Goal: Transaction & Acquisition: Purchase product/service

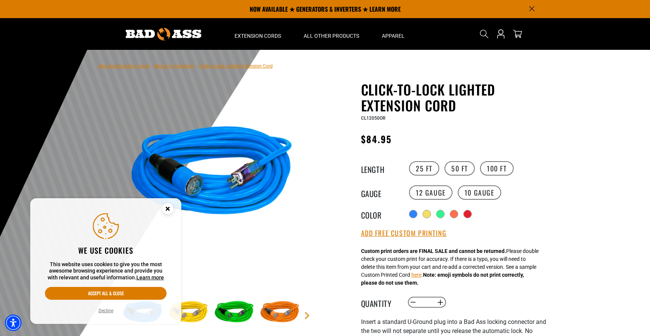
click at [169, 210] on icon "Close this option" at bounding box center [167, 208] width 3 height 3
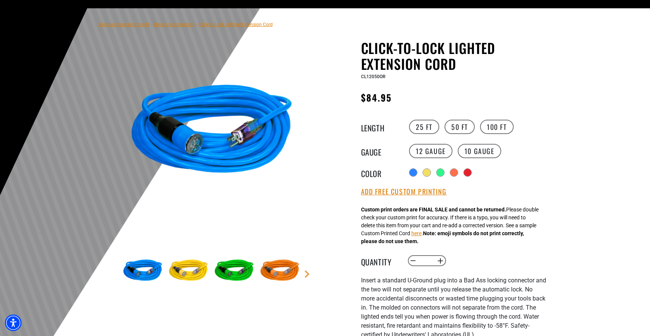
scroll to position [43, 0]
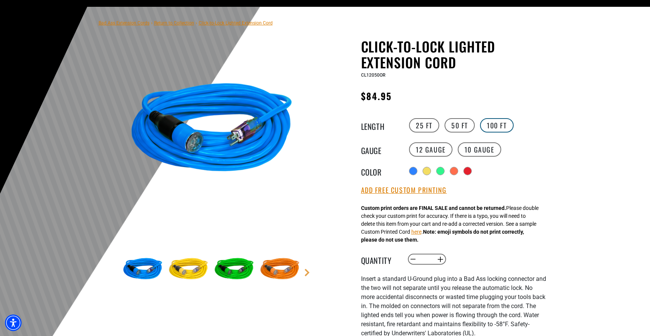
click at [496, 122] on label "100 FT" at bounding box center [497, 125] width 34 height 14
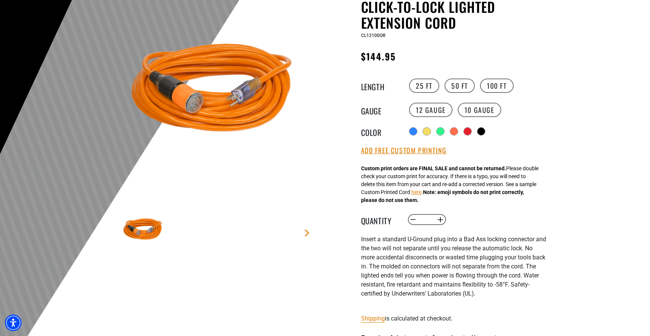
scroll to position [84, 0]
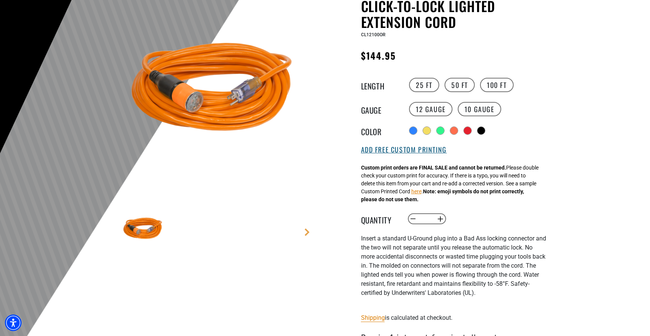
click at [410, 150] on button "Add Free Custom Printing" at bounding box center [404, 150] width 86 height 8
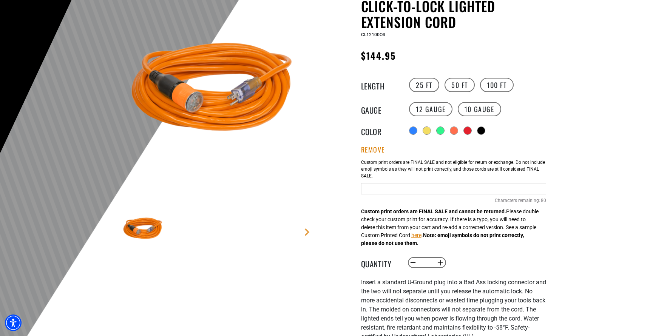
click at [432, 197] on div "Orange Cables 80 Characters remaining: / 80" at bounding box center [453, 187] width 185 height 65
click at [415, 194] on input "Orange Cables" at bounding box center [453, 188] width 185 height 11
click at [467, 136] on div at bounding box center [468, 131] width 8 height 8
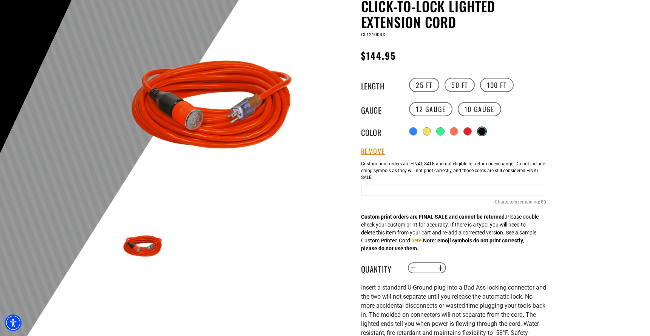
click at [484, 133] on div "Translation missing: en.products.product.variant_sold_out_or_unavailable" at bounding box center [482, 132] width 8 height 8
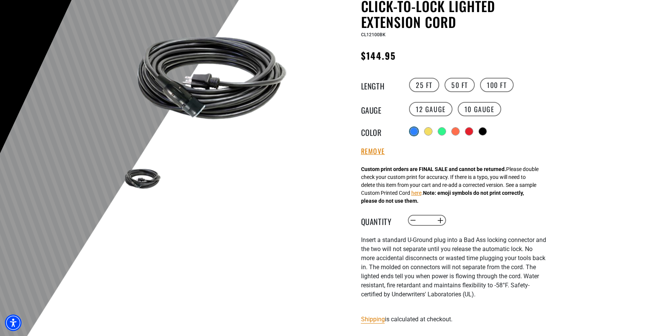
click at [417, 129] on div at bounding box center [414, 131] width 8 height 8
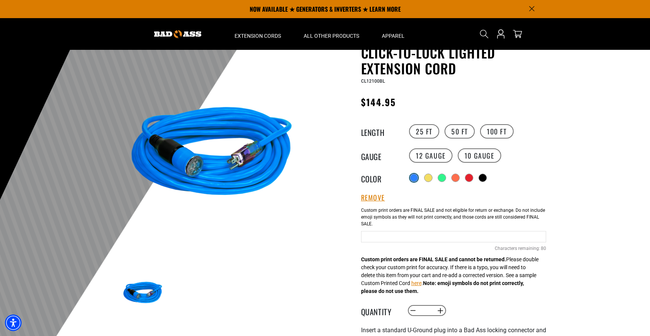
scroll to position [34, 0]
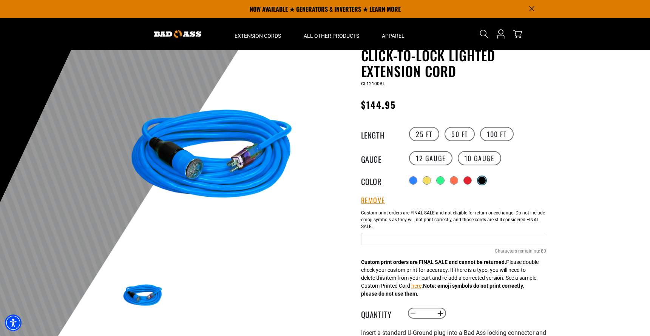
click at [482, 183] on div "Translation missing: en.products.product.variant_sold_out_or_unavailable" at bounding box center [482, 181] width 8 height 8
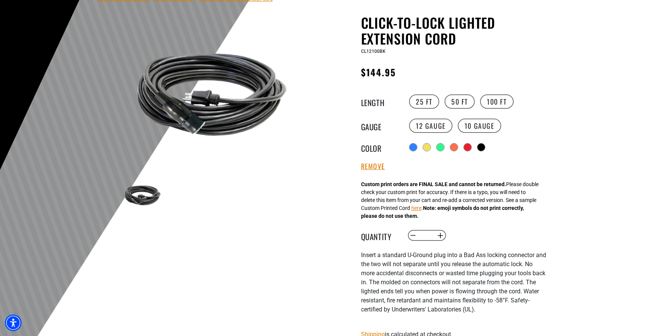
scroll to position [77, 0]
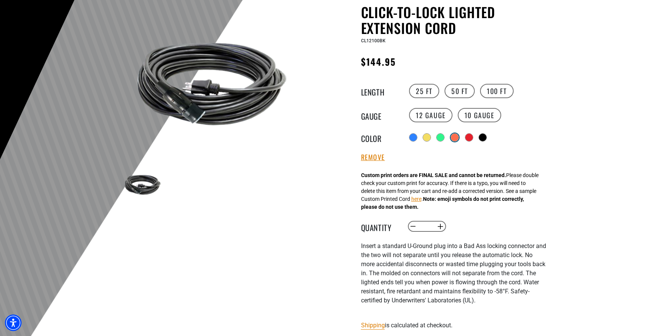
click at [455, 141] on div at bounding box center [455, 138] width 8 height 8
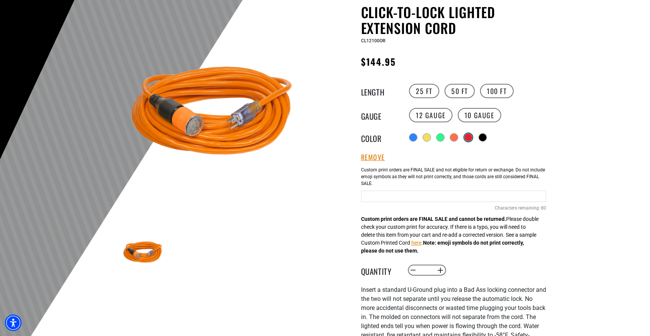
click at [473, 138] on label "Radio button" at bounding box center [469, 138] width 10 height 10
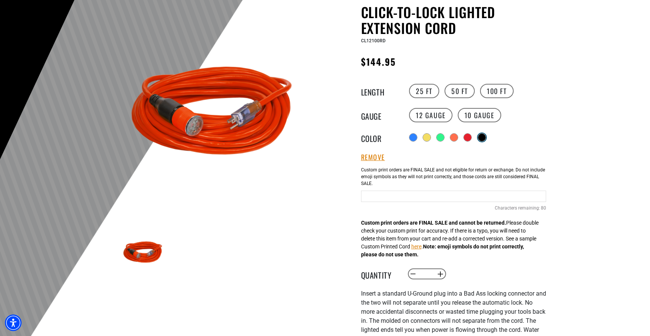
click at [484, 140] on div "Translation missing: en.products.product.variant_sold_out_or_unavailable" at bounding box center [482, 138] width 8 height 8
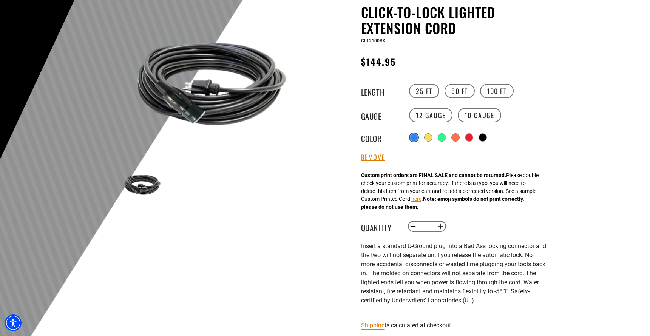
click at [411, 139] on div at bounding box center [414, 138] width 8 height 8
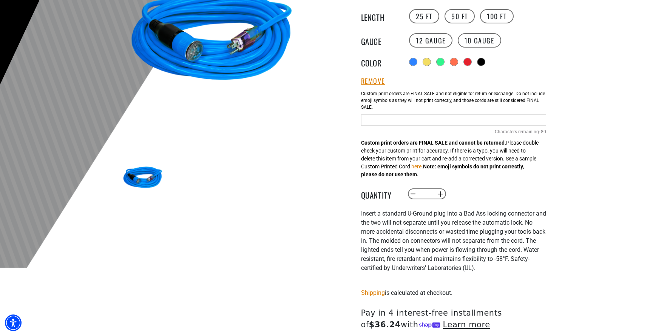
scroll to position [153, 0]
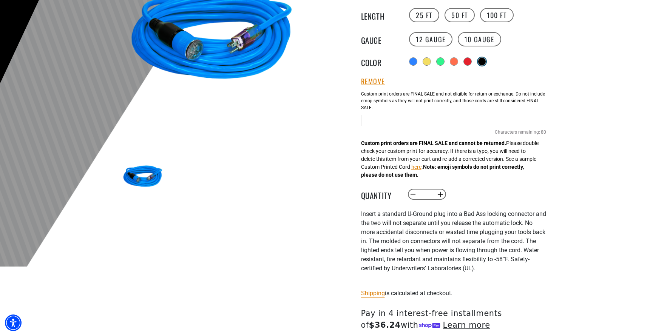
click at [486, 64] on div "Translation missing: en.products.product.variant_sold_out_or_unavailable" at bounding box center [482, 61] width 8 height 8
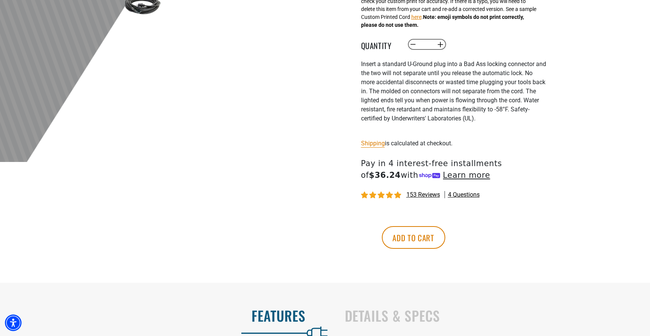
scroll to position [258, 0]
click at [446, 238] on button "Add to cart" at bounding box center [413, 237] width 63 height 23
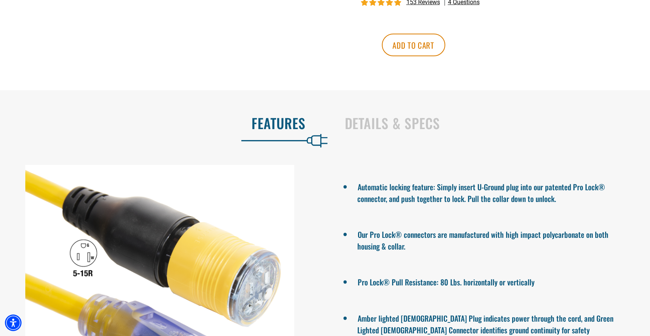
scroll to position [487, 0]
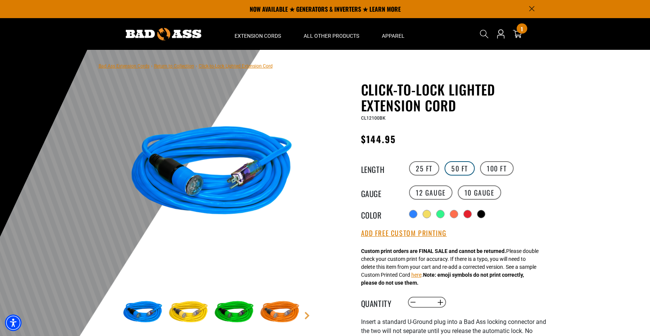
click at [466, 173] on label "50 FT" at bounding box center [460, 168] width 30 height 14
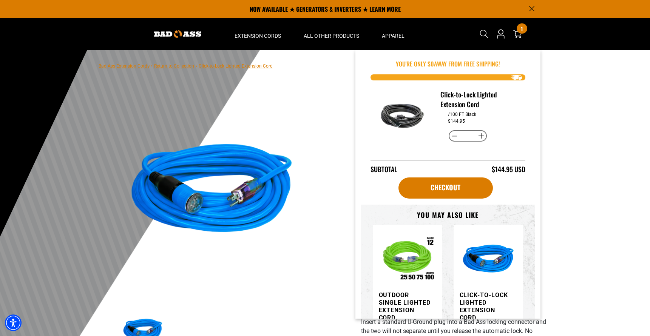
click at [533, 9] on icon "Announcement" at bounding box center [531, 8] width 5 height 5
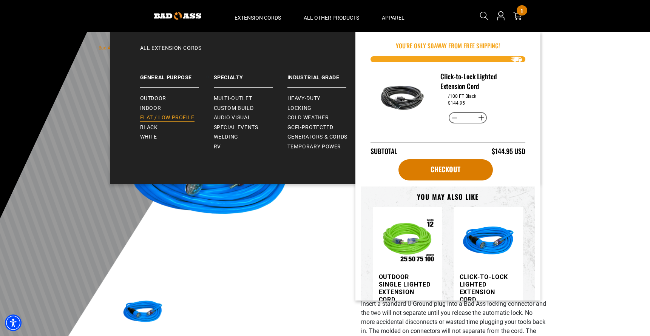
click at [166, 121] on span "Flat / Low Profile" at bounding box center [167, 117] width 55 height 7
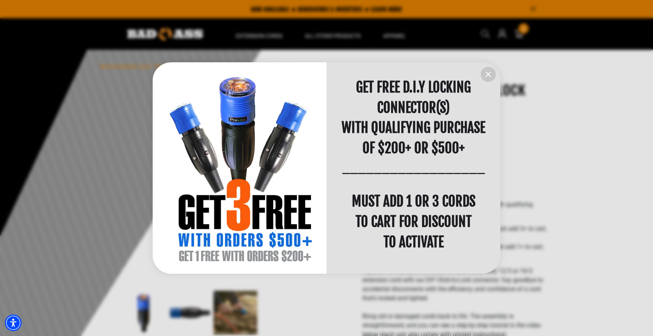
click at [490, 74] on icon "information" at bounding box center [488, 74] width 9 height 9
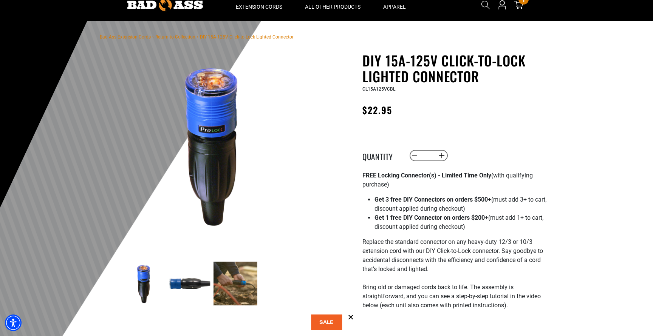
scroll to position [31, 0]
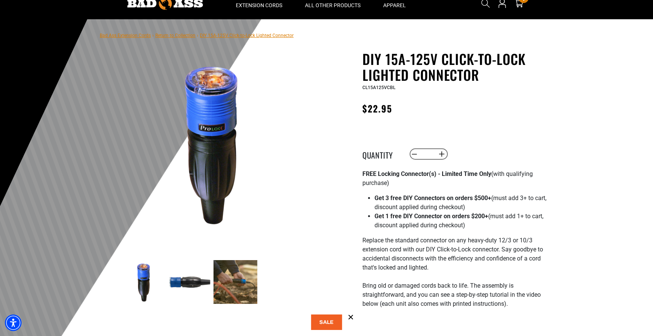
click at [235, 286] on img at bounding box center [235, 282] width 44 height 44
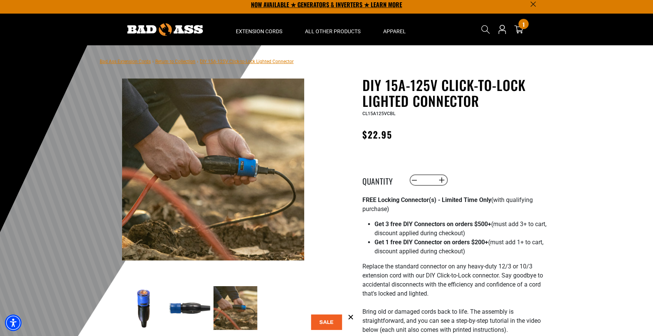
scroll to position [0, 0]
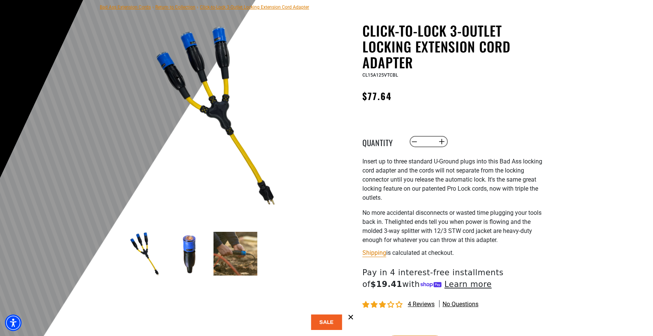
scroll to position [60, 0]
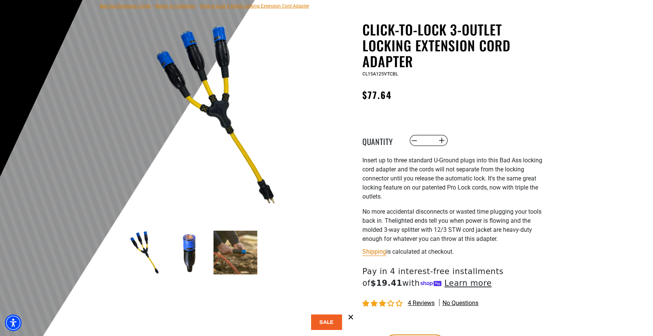
click at [181, 245] on img at bounding box center [190, 253] width 44 height 44
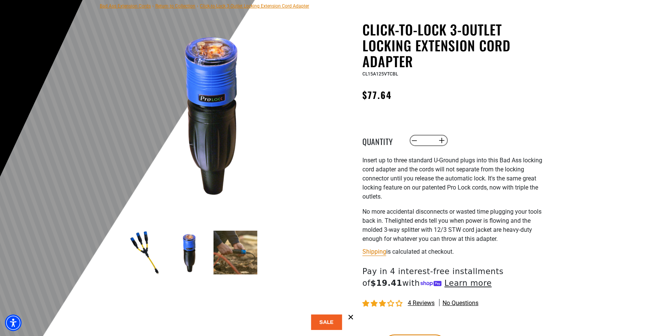
click at [142, 258] on img at bounding box center [144, 253] width 44 height 44
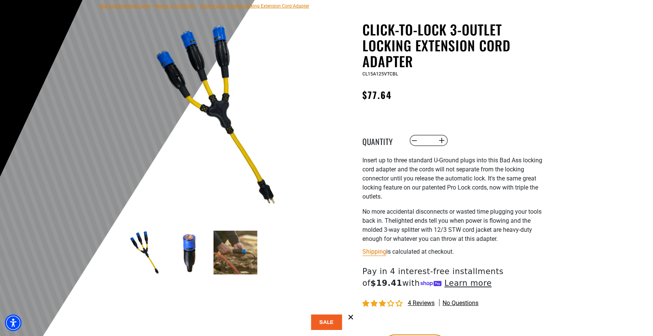
click at [250, 161] on img at bounding box center [213, 114] width 182 height 182
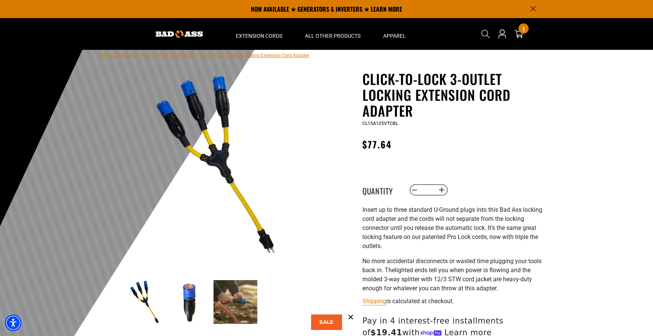
scroll to position [0, 0]
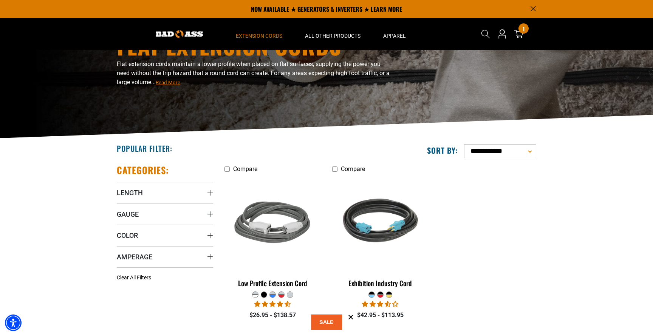
scroll to position [50, 0]
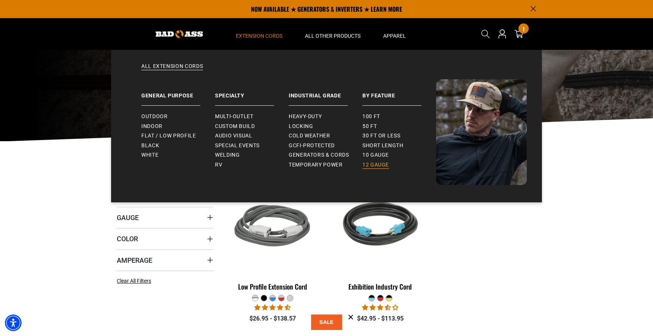
click at [374, 166] on span "12 gauge" at bounding box center [375, 165] width 26 height 7
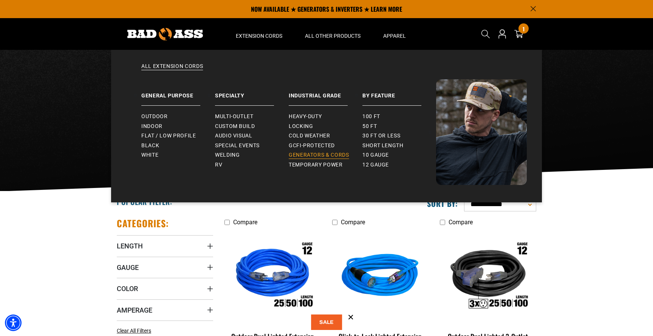
click at [345, 155] on span "Generators & Cords" at bounding box center [319, 155] width 60 height 7
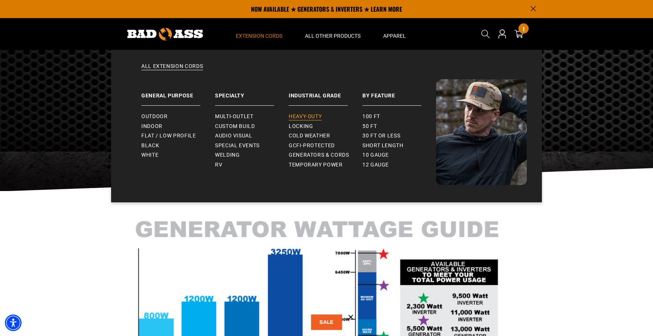
click at [309, 117] on span "Heavy-Duty" at bounding box center [305, 116] width 33 height 7
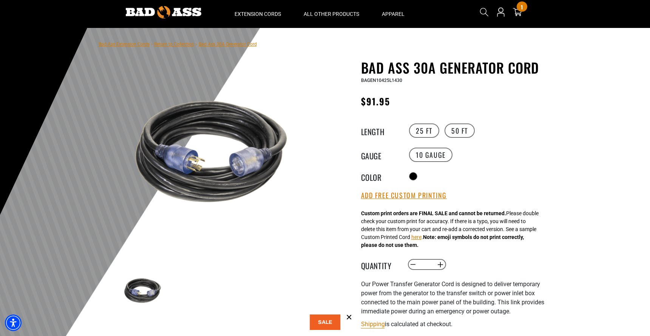
scroll to position [23, 0]
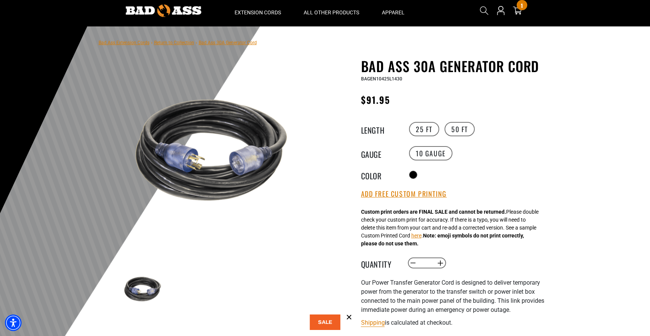
click at [237, 160] on img at bounding box center [212, 151] width 182 height 182
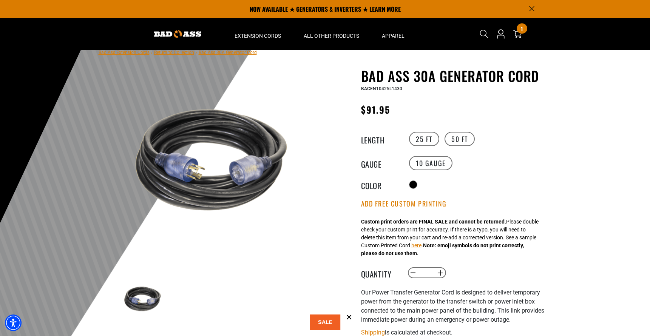
scroll to position [0, 0]
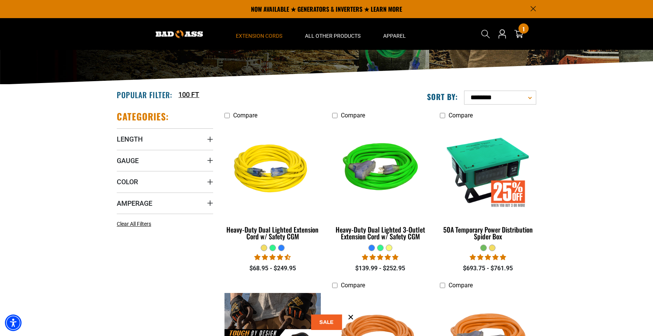
scroll to position [96, 0]
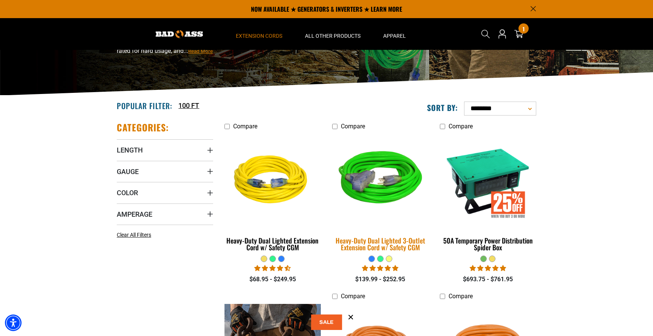
click at [370, 192] on img at bounding box center [380, 181] width 106 height 97
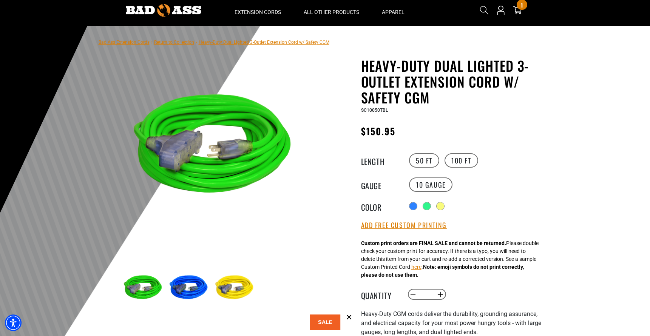
scroll to position [28, 0]
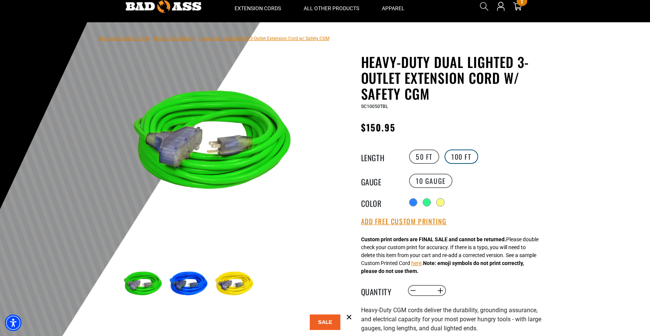
click at [467, 154] on label "100 FT" at bounding box center [462, 157] width 34 height 14
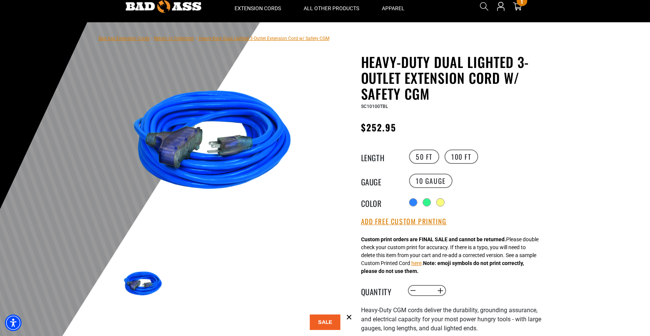
scroll to position [40, 0]
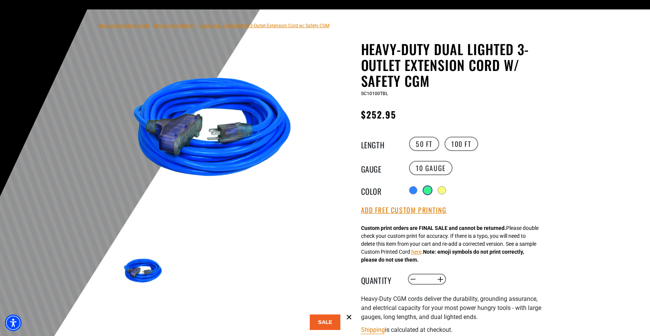
click at [430, 192] on div at bounding box center [428, 191] width 8 height 8
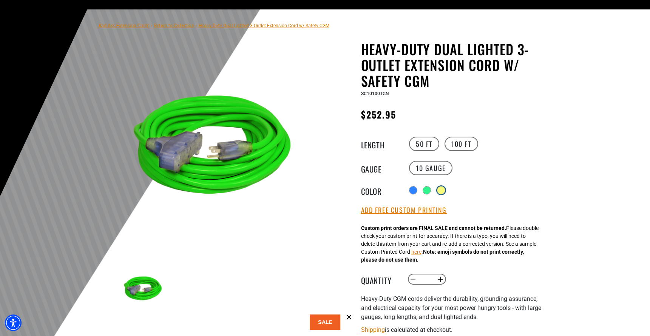
click at [444, 189] on div at bounding box center [442, 191] width 8 height 8
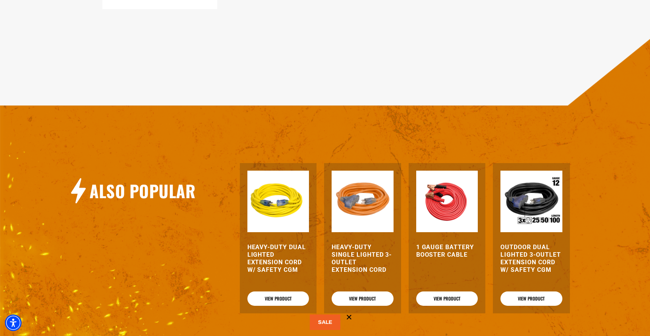
scroll to position [710, 0]
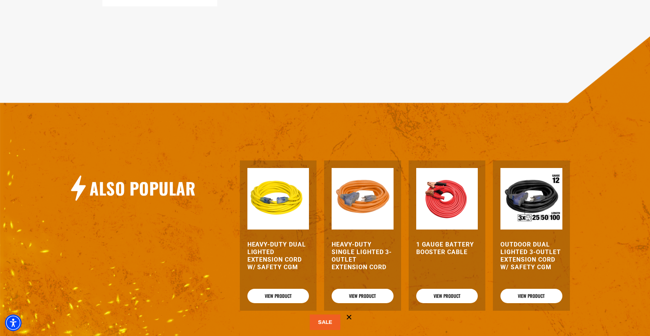
click at [450, 207] on img at bounding box center [447, 199] width 62 height 62
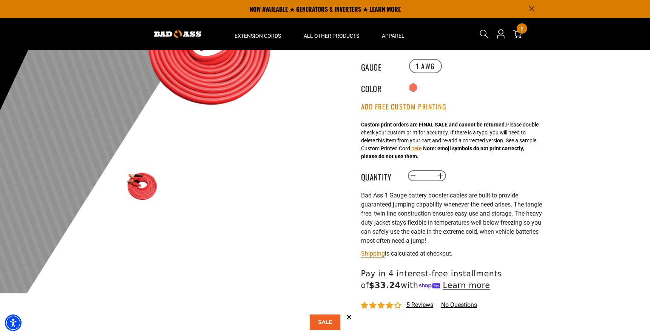
scroll to position [111, 0]
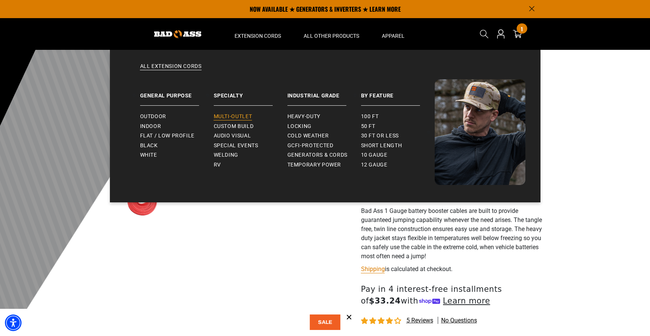
click at [233, 116] on span "Multi-Outlet" at bounding box center [233, 116] width 39 height 7
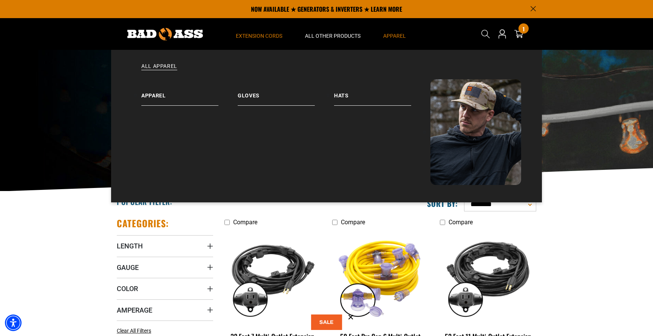
click at [400, 34] on span "Apparel" at bounding box center [394, 35] width 23 height 7
click at [344, 98] on link "Hats" at bounding box center [382, 92] width 96 height 26
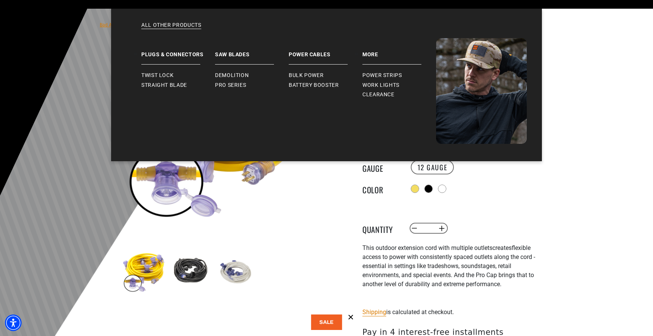
scroll to position [45, 0]
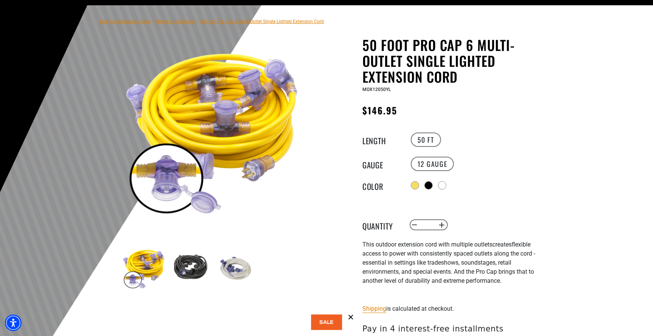
click at [149, 273] on img at bounding box center [144, 268] width 44 height 44
click at [190, 274] on img at bounding box center [190, 268] width 44 height 44
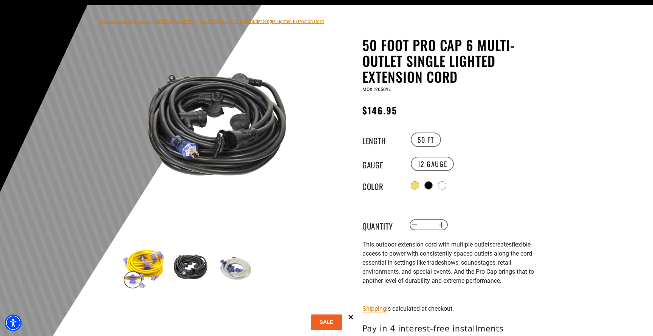
click at [243, 267] on img at bounding box center [235, 268] width 44 height 44
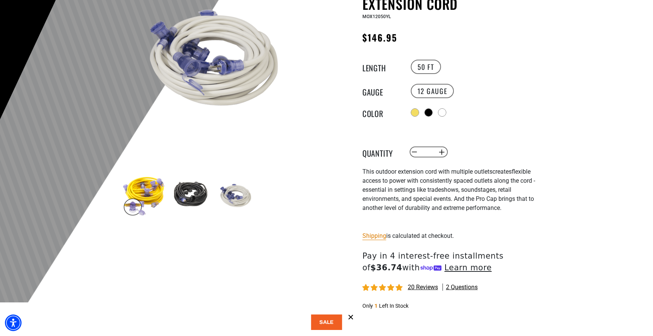
scroll to position [0, 0]
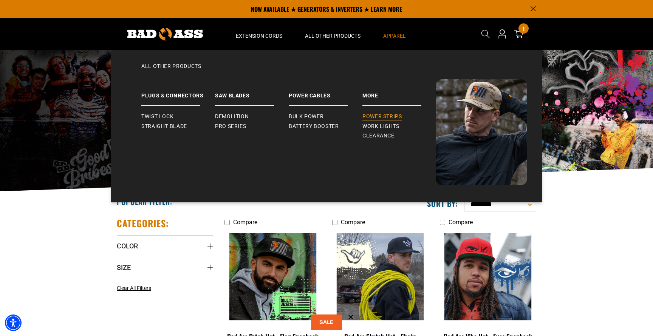
click at [390, 116] on span "Power Strips" at bounding box center [382, 116] width 40 height 7
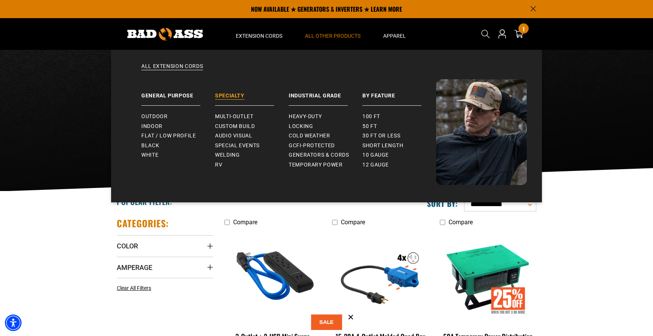
click at [229, 98] on link "Specialty" at bounding box center [252, 92] width 74 height 26
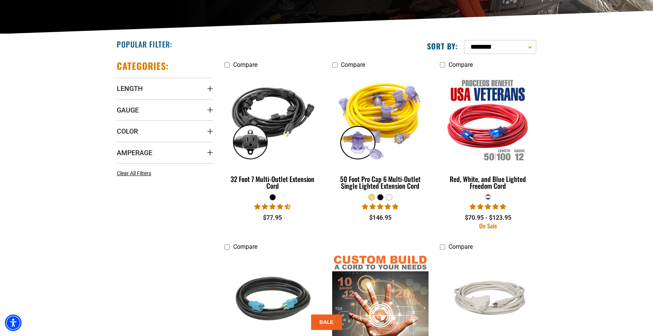
scroll to position [166, 0]
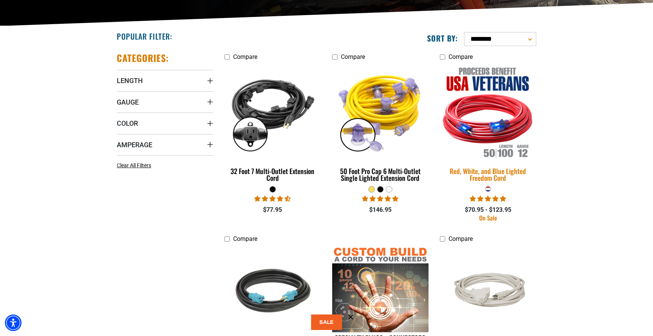
click at [510, 131] on img at bounding box center [488, 111] width 106 height 97
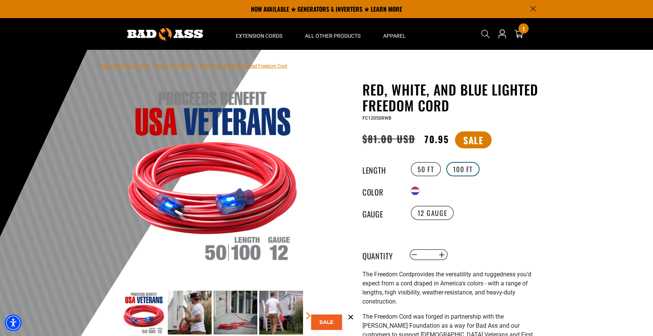
click at [456, 171] on label "100 FT" at bounding box center [463, 169] width 34 height 14
click at [423, 170] on label "50 FT" at bounding box center [426, 169] width 30 height 14
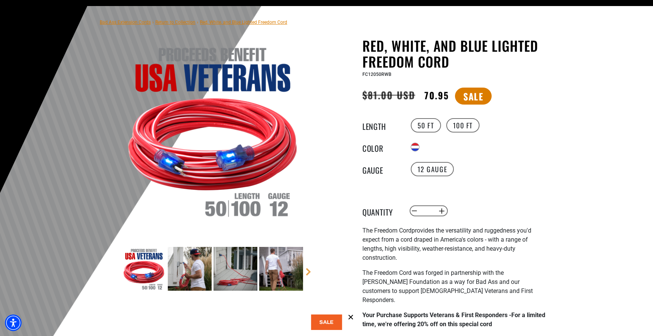
scroll to position [94, 0]
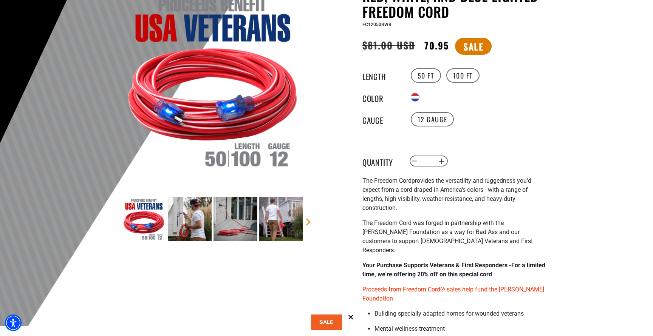
click at [183, 233] on img at bounding box center [190, 219] width 44 height 44
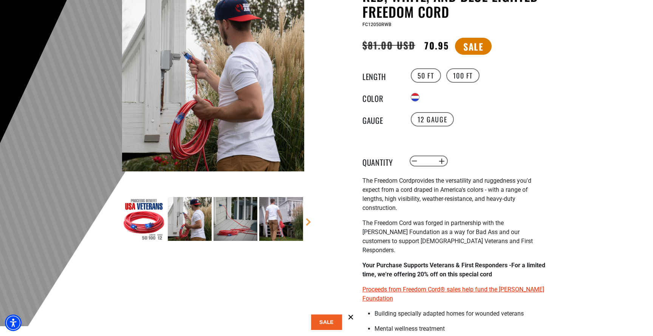
click at [242, 223] on img at bounding box center [235, 219] width 44 height 44
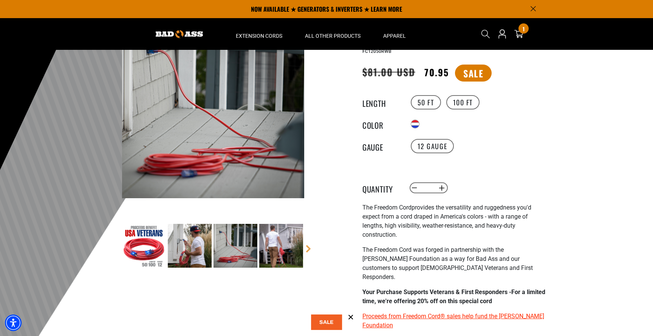
scroll to position [61, 0]
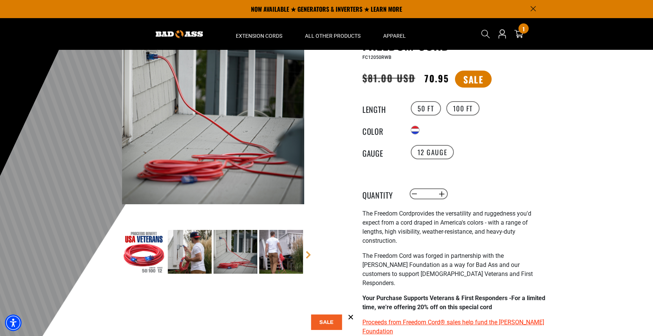
click at [269, 249] on img at bounding box center [281, 252] width 44 height 44
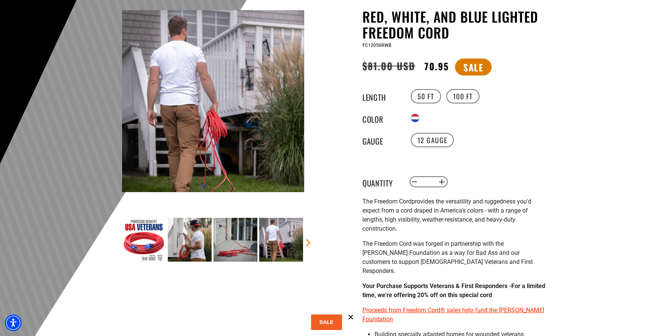
scroll to position [0, 0]
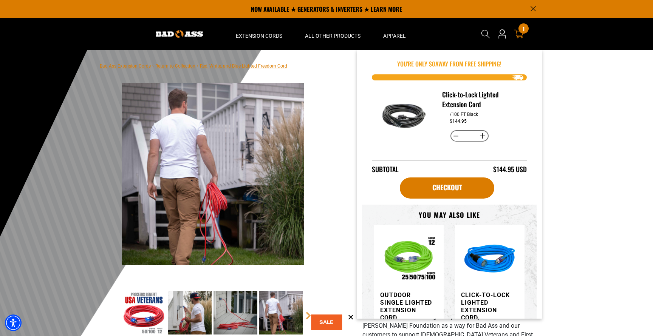
click at [521, 35] on icon at bounding box center [519, 34] width 10 height 9
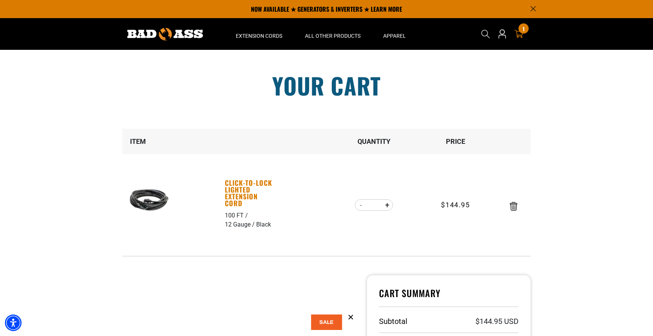
click at [231, 191] on link "Click-to-Lock Lighted Extension Cord" at bounding box center [251, 192] width 52 height 27
